Goal: Task Accomplishment & Management: Manage account settings

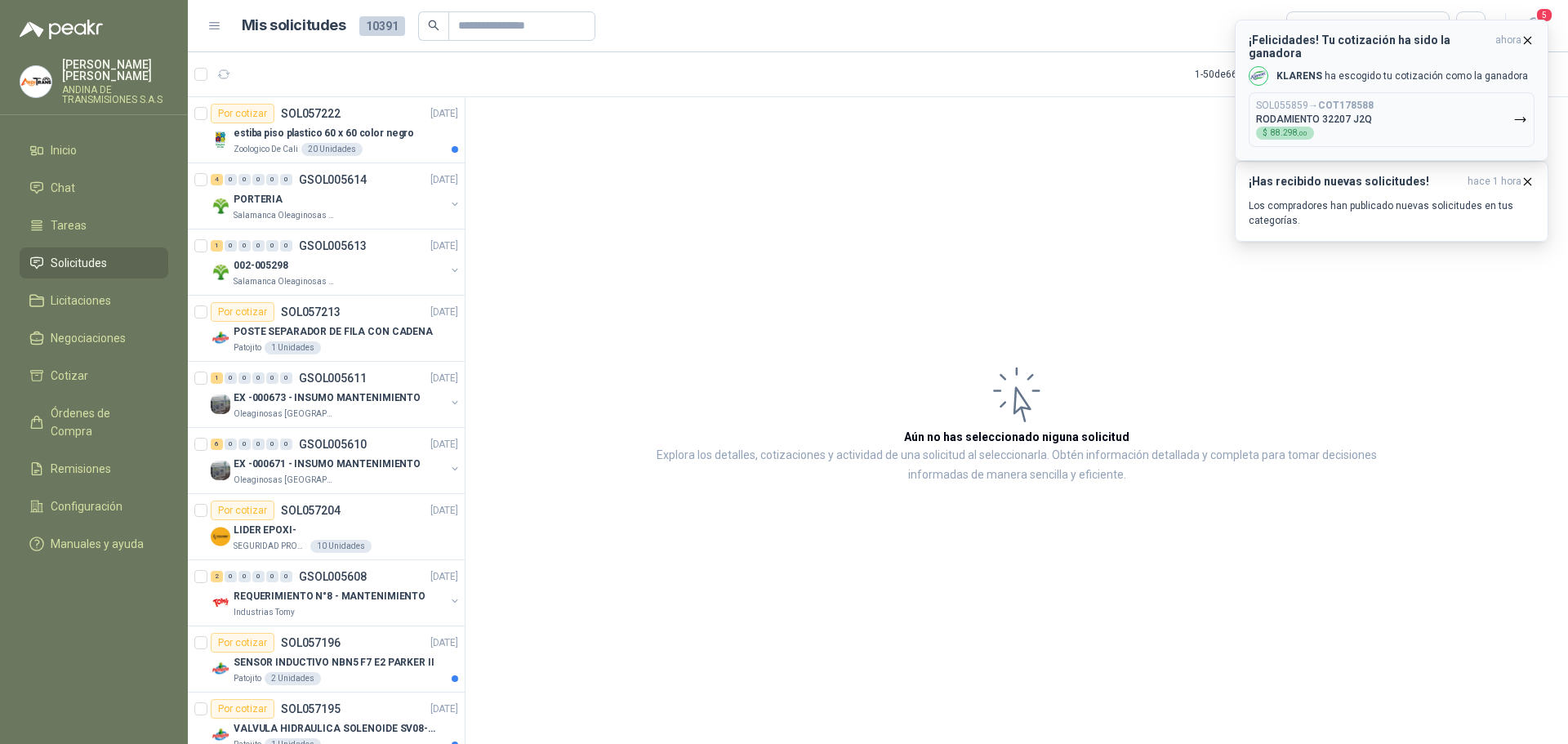
click at [1526, 38] on icon "button" at bounding box center [1527, 40] width 14 height 14
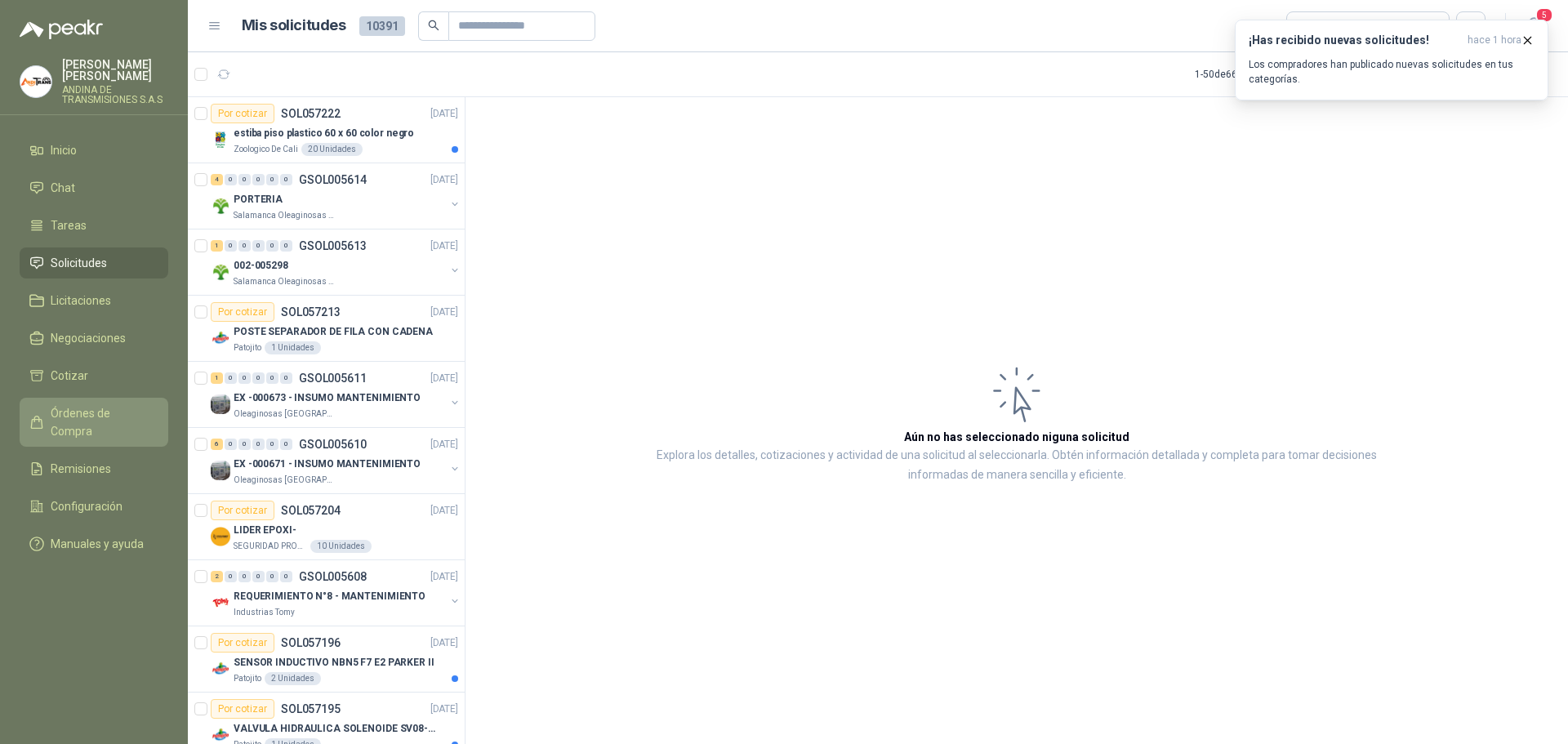
click at [100, 415] on span "Órdenes de Compra" at bounding box center [101, 421] width 102 height 36
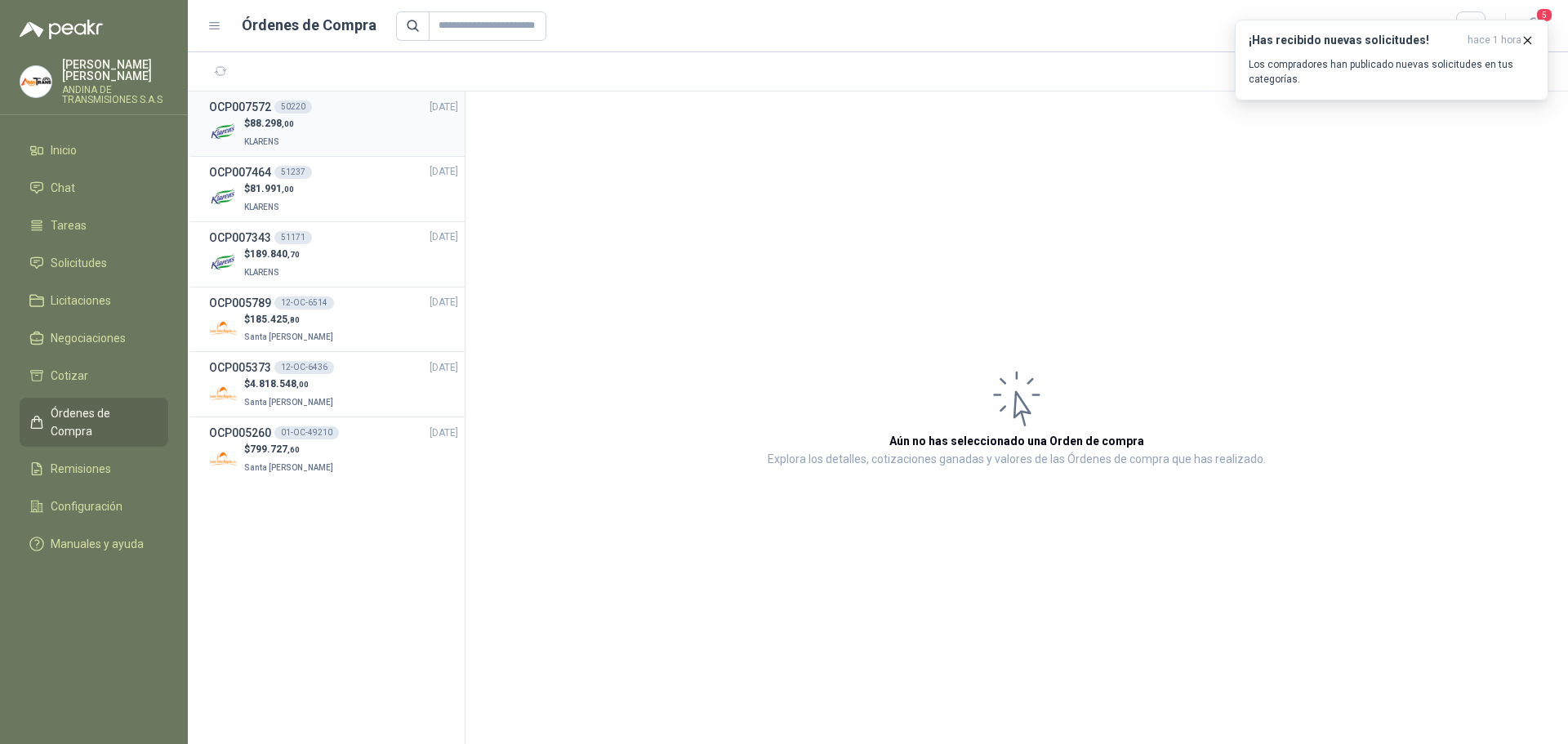
click at [252, 107] on h3 "OCP007572" at bounding box center [240, 107] width 62 height 18
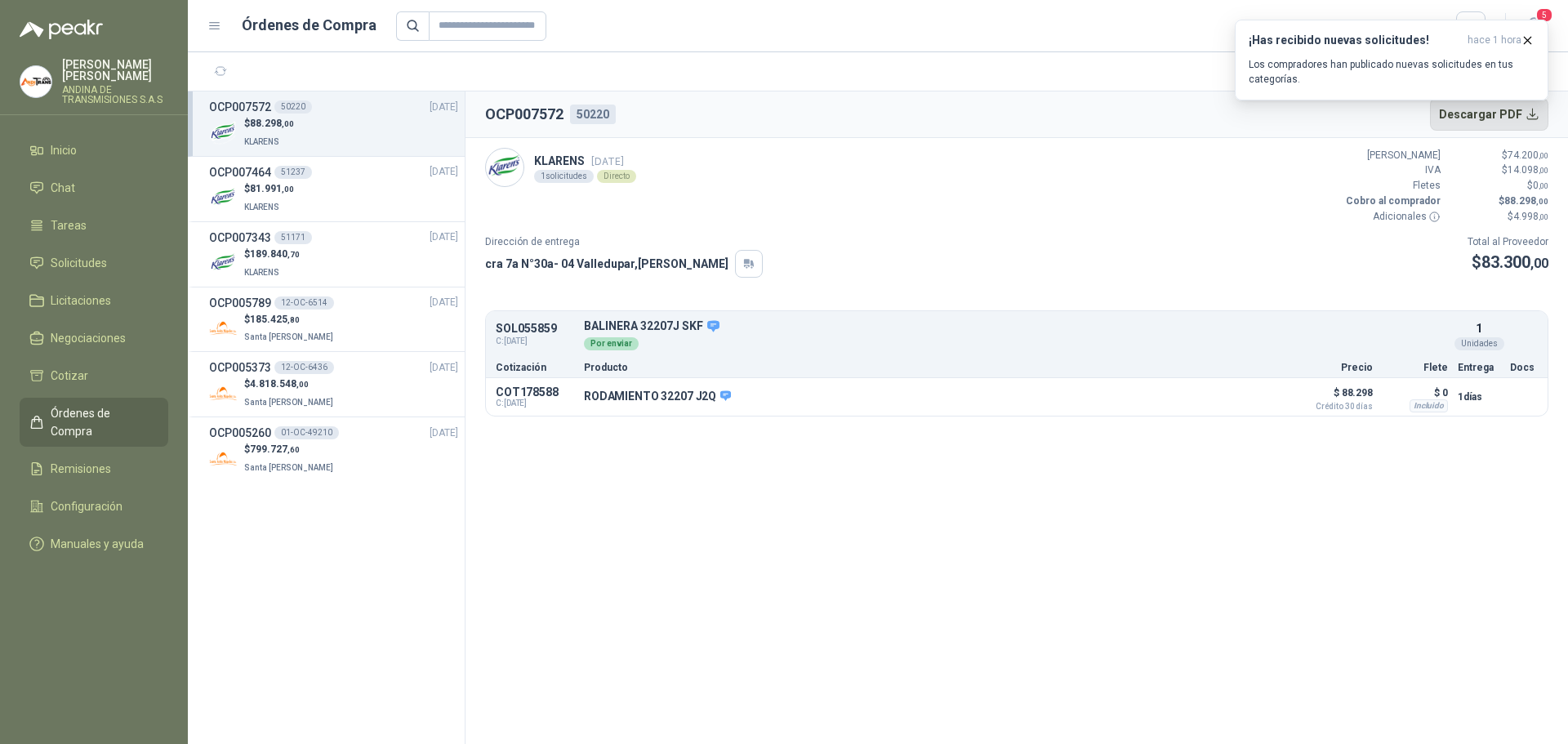
click at [1504, 113] on button "Descargar PDF" at bounding box center [1489, 114] width 120 height 33
click at [290, 173] on div "51237" at bounding box center [292, 172] width 37 height 13
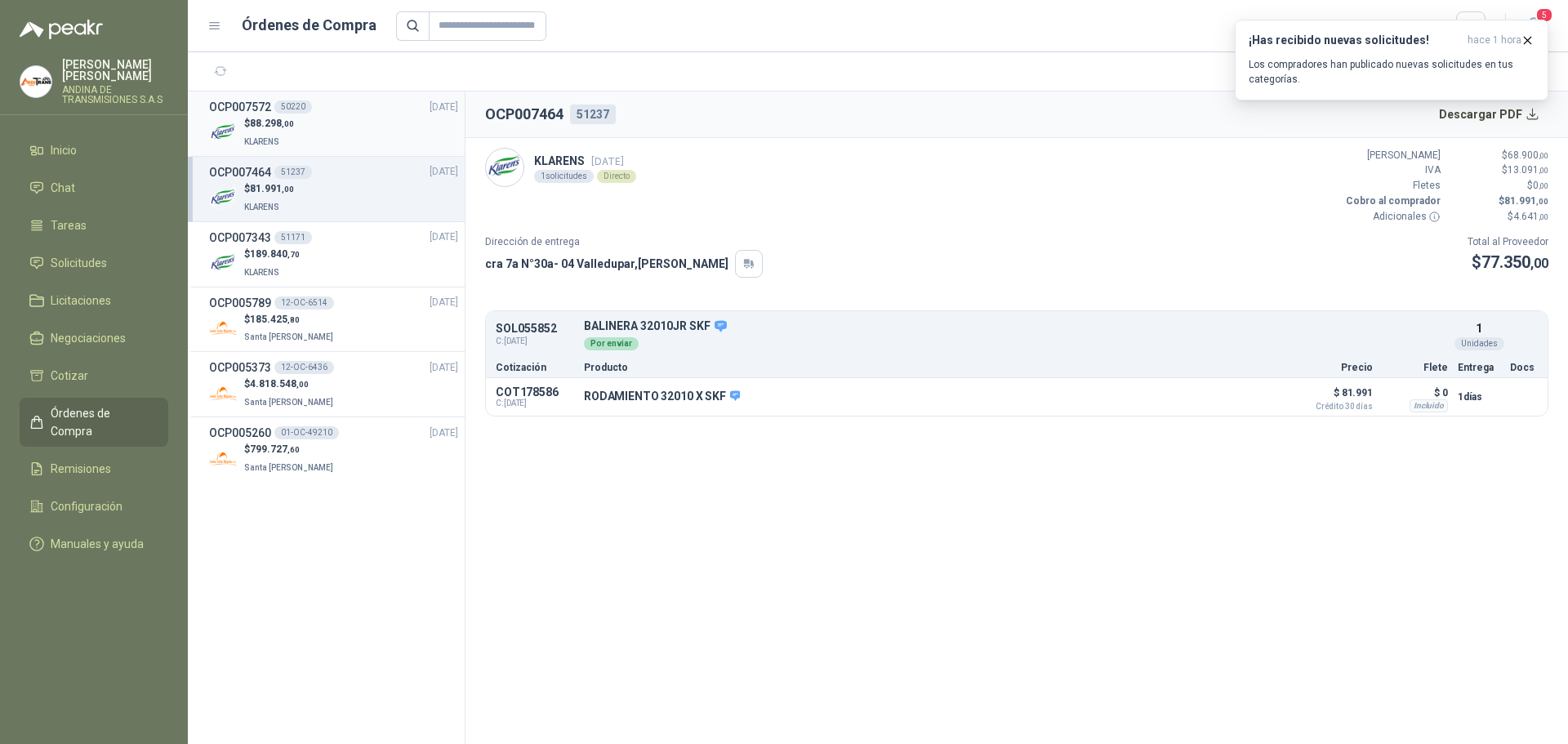
click at [260, 104] on h3 "OCP007572" at bounding box center [240, 107] width 62 height 18
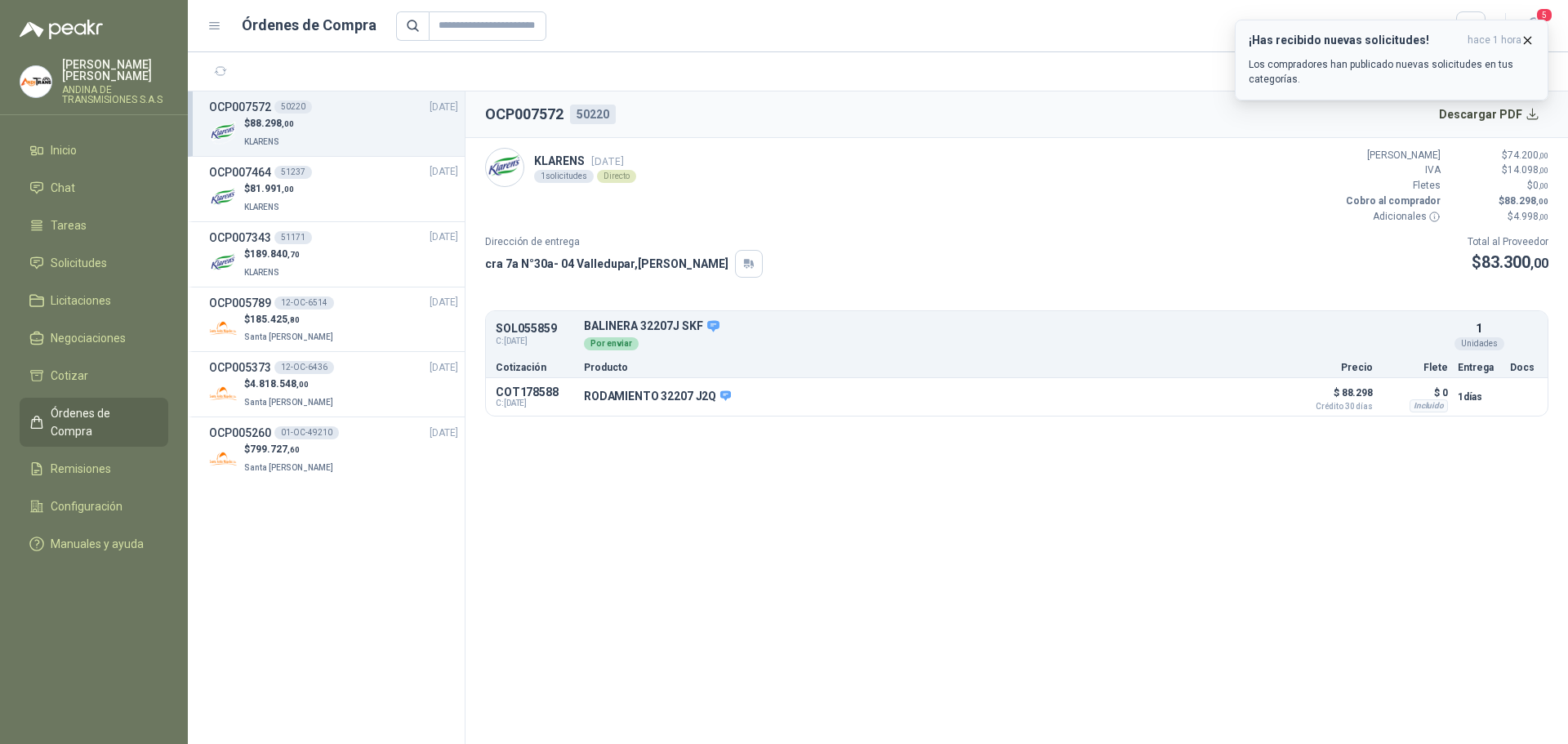
click at [1530, 43] on icon "button" at bounding box center [1527, 40] width 14 height 14
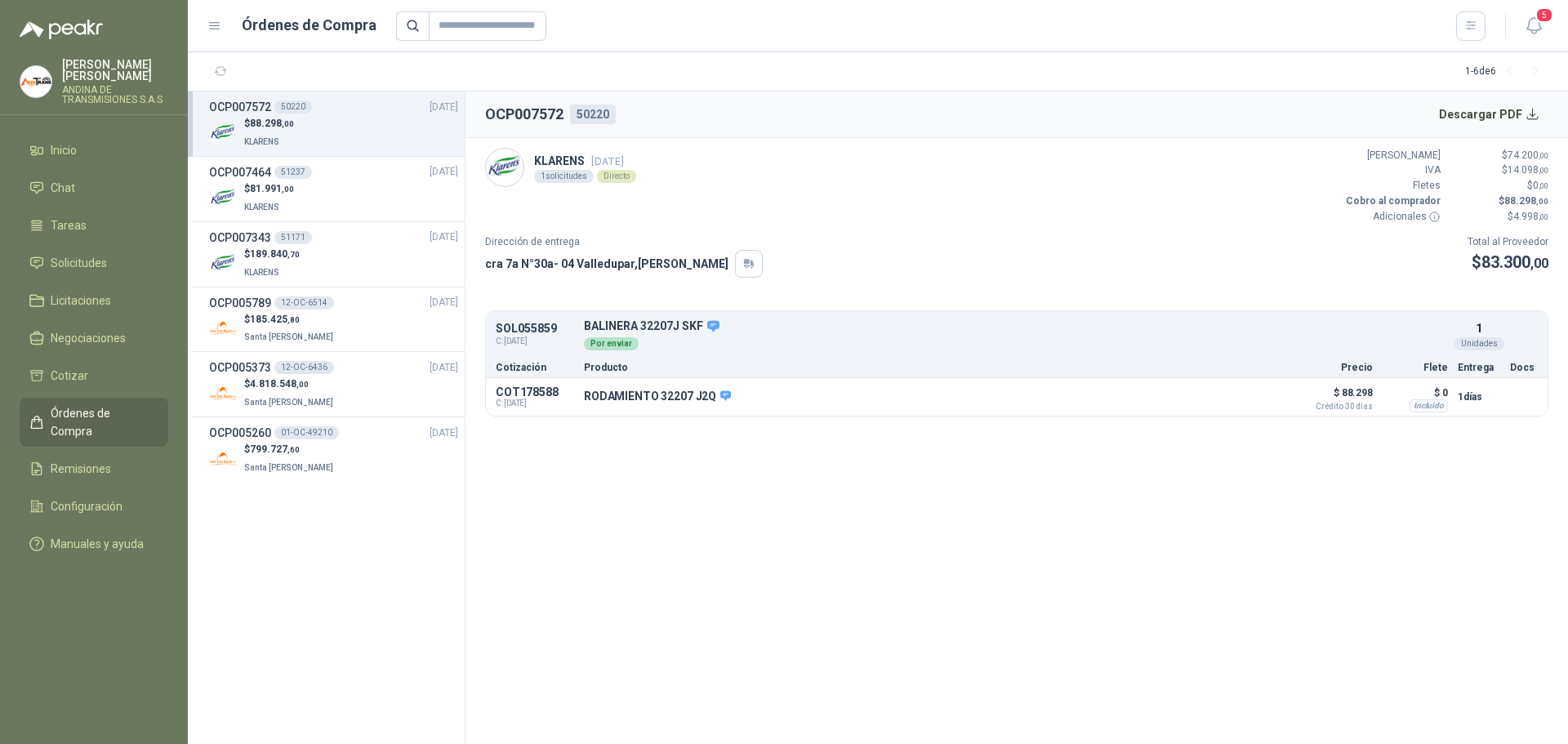
drag, startPoint x: 799, startPoint y: 178, endPoint x: 1287, endPoint y: 443, distance: 555.3
click at [88, 263] on span "Solicitudes" at bounding box center [79, 263] width 57 height 18
